Goal: Information Seeking & Learning: Compare options

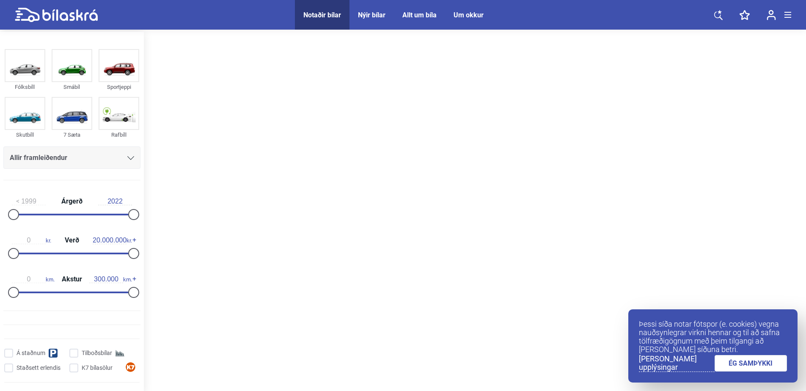
click at [744, 371] on link "ÉG SAMÞYKKI" at bounding box center [750, 363] width 73 height 16
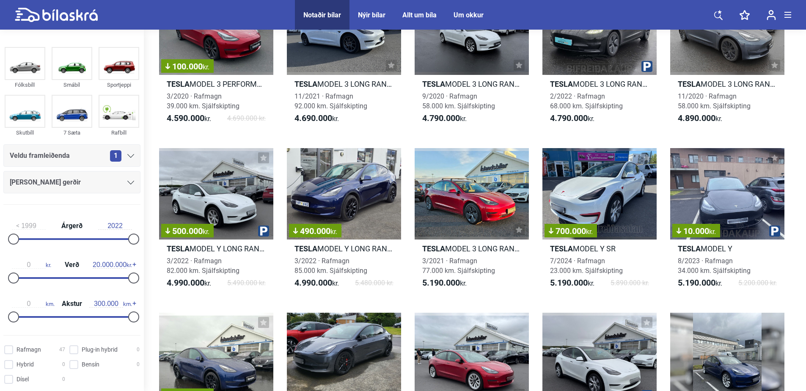
click at [82, 181] on div "[PERSON_NAME] gerðir" at bounding box center [72, 182] width 124 height 12
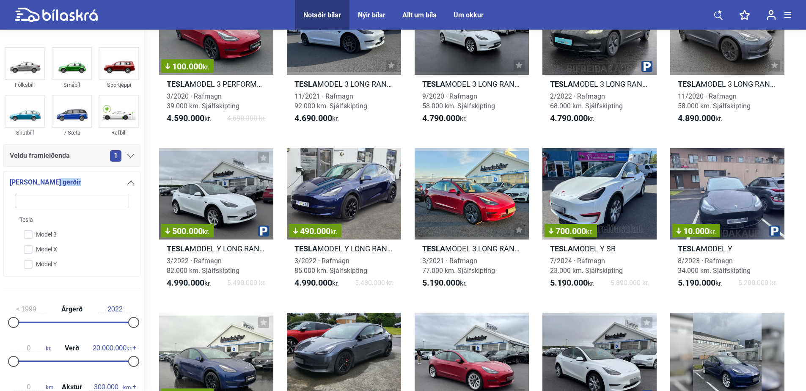
click at [82, 181] on div "[PERSON_NAME] gerðir" at bounding box center [72, 182] width 124 height 12
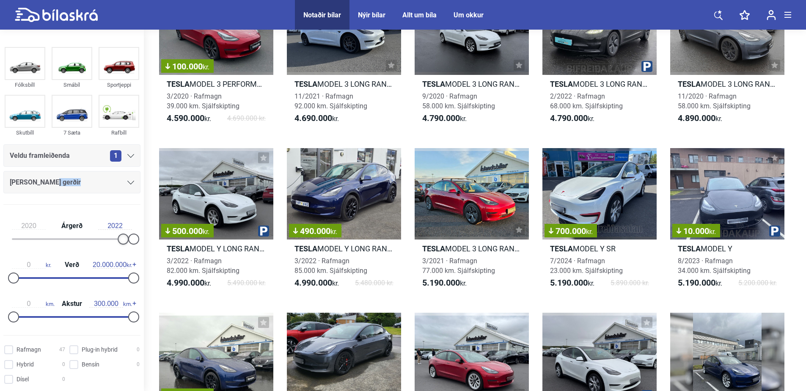
type input "2021"
drag, startPoint x: 14, startPoint y: 236, endPoint x: 142, endPoint y: 236, distance: 127.7
click at [142, 236] on aside "Fólksbíll Smábíl Sportjeppi Skutbíll 7 Sæta Rafbíll Veldu framleiðenda 1 [PERSO…" at bounding box center [72, 210] width 144 height 361
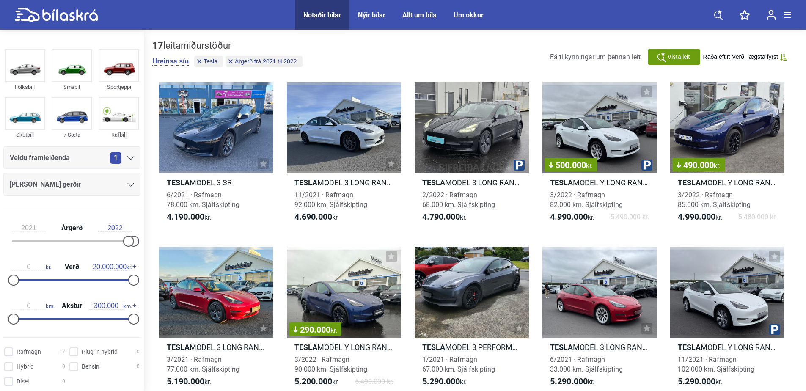
click at [117, 227] on input "2022" at bounding box center [115, 228] width 34 height 8
click at [118, 228] on input "2022" at bounding box center [115, 228] width 34 height 8
click at [85, 254] on div "0 kr. Verð 20.000.000 kr." at bounding box center [71, 271] width 137 height 39
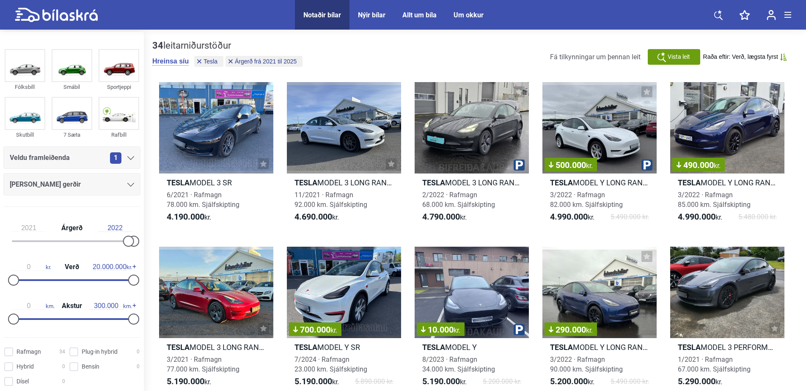
click at [118, 230] on input "2022" at bounding box center [115, 228] width 34 height 8
type input "2022"
click at [117, 239] on div "2021 Árgerð 2022" at bounding box center [71, 233] width 137 height 39
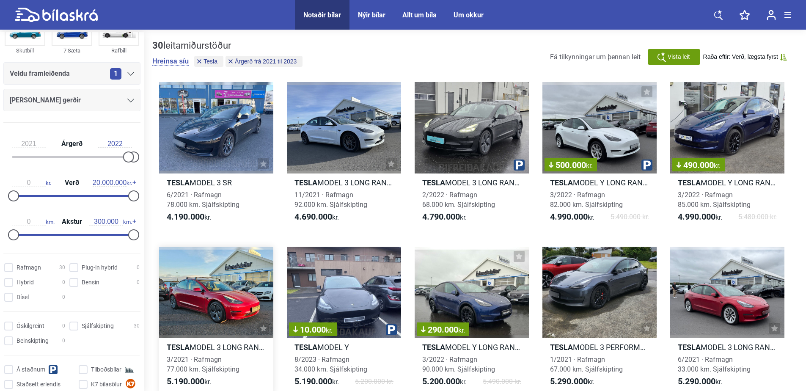
scroll to position [85, 0]
click at [720, 56] on span "Raða eftir: Verð, lægsta fyrst" at bounding box center [740, 56] width 75 height 7
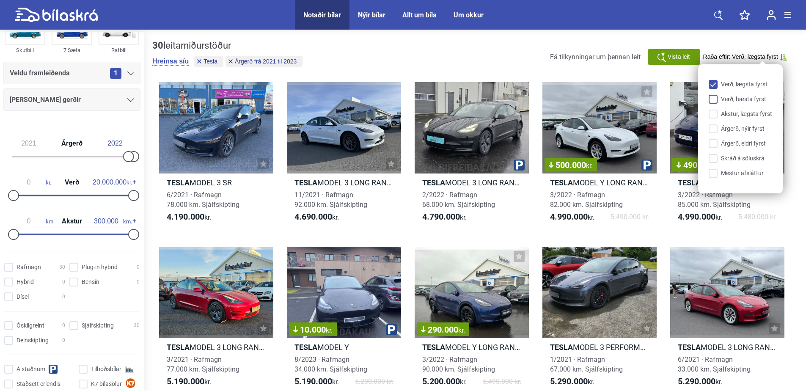
click at [727, 101] on input "Verð, hæsta fyrst" at bounding box center [741, 99] width 63 height 9
